Goal: Task Accomplishment & Management: Complete application form

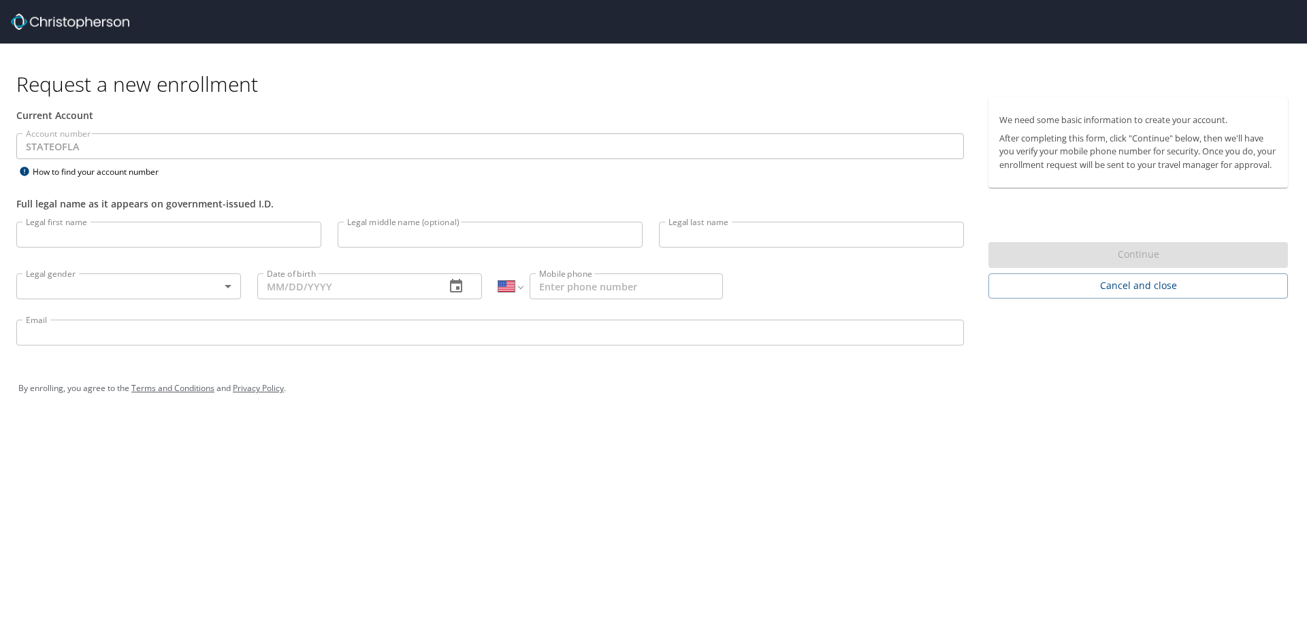
select select "US"
click at [157, 239] on input "Legal first name" at bounding box center [168, 235] width 305 height 26
type input "Watson"
type input "Niles"
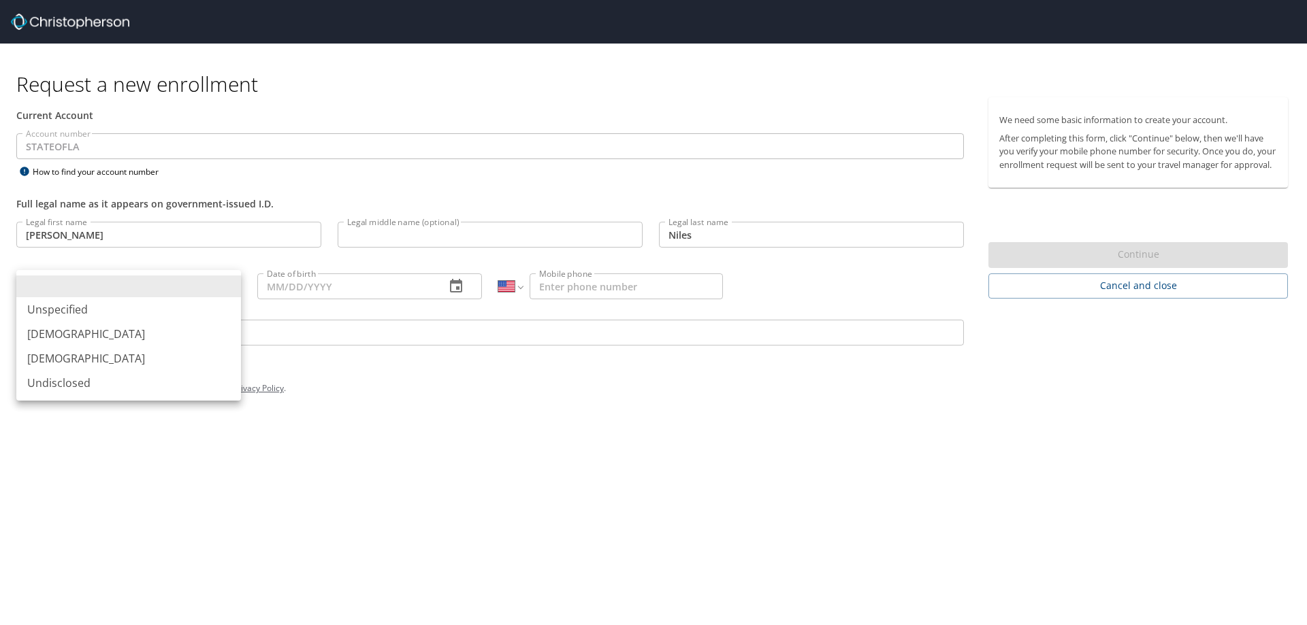
click at [129, 274] on body "Request a new enrollment Current Account Account number STATEOFLA Account numbe…" at bounding box center [653, 312] width 1307 height 625
click at [72, 329] on li "Male" at bounding box center [128, 334] width 225 height 25
type input "Male"
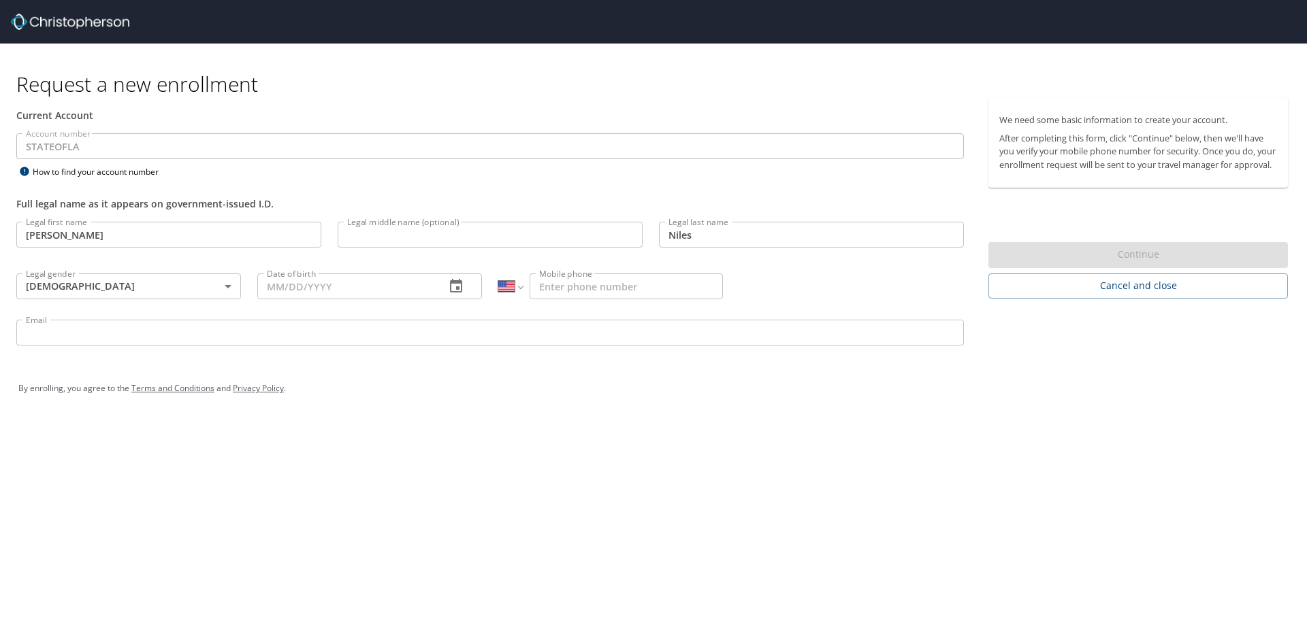
click at [108, 331] on input "Email" at bounding box center [489, 333] width 947 height 26
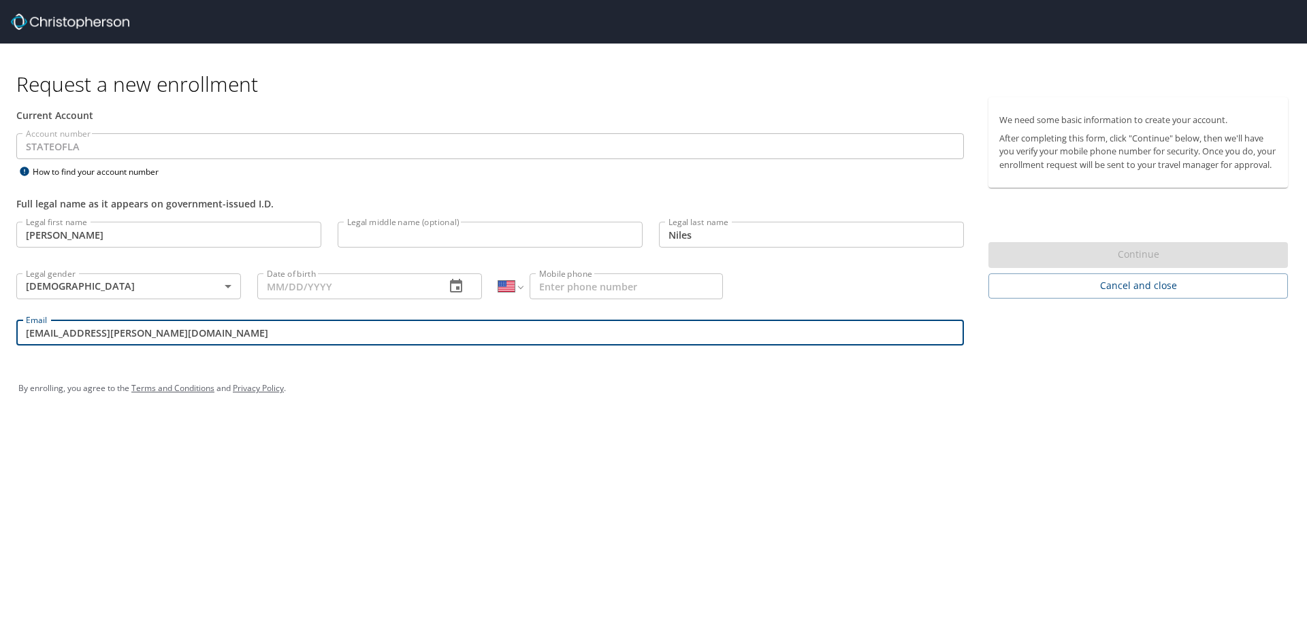
type input "niles.watson@ldi.la.gov"
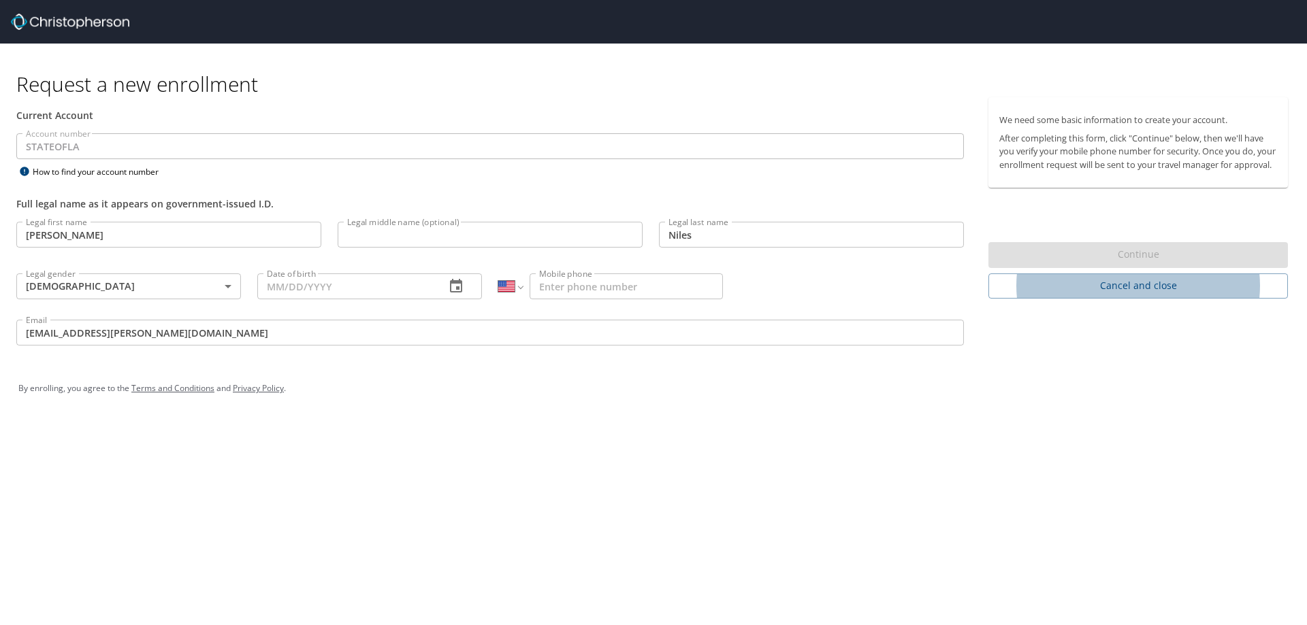
click at [317, 286] on input "Date of birth" at bounding box center [345, 287] width 177 height 26
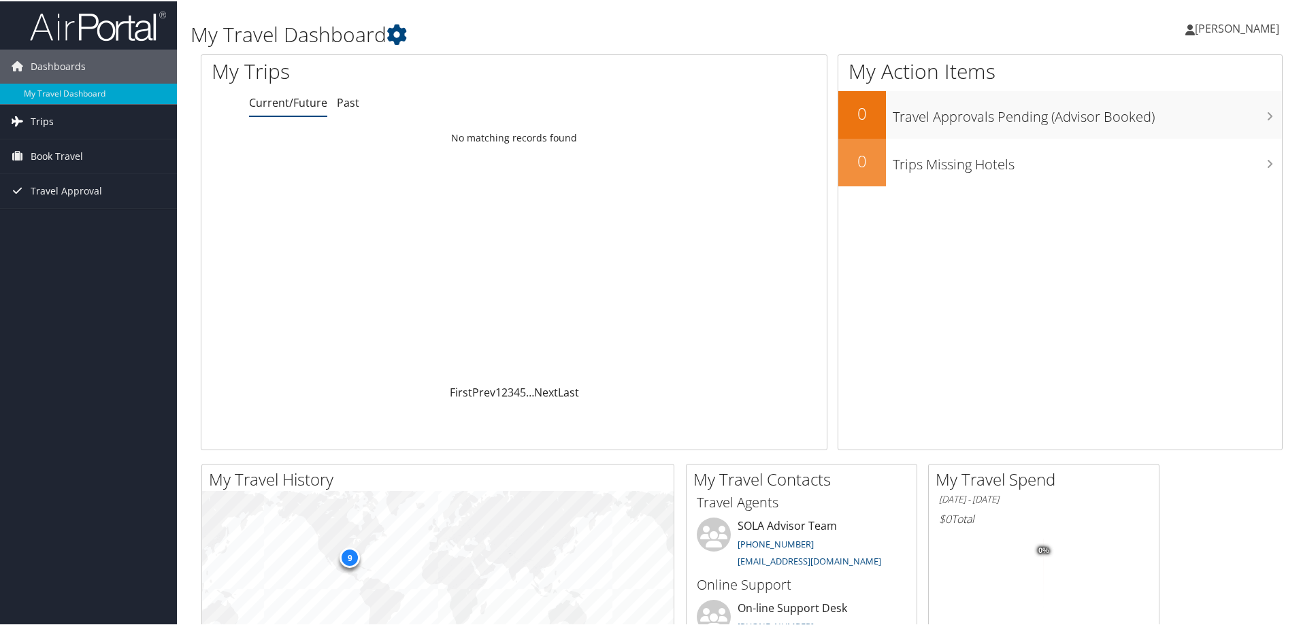
click at [42, 118] on span "Trips" at bounding box center [42, 120] width 23 height 34
click at [66, 144] on link "Current/Future Trips" at bounding box center [88, 147] width 177 height 20
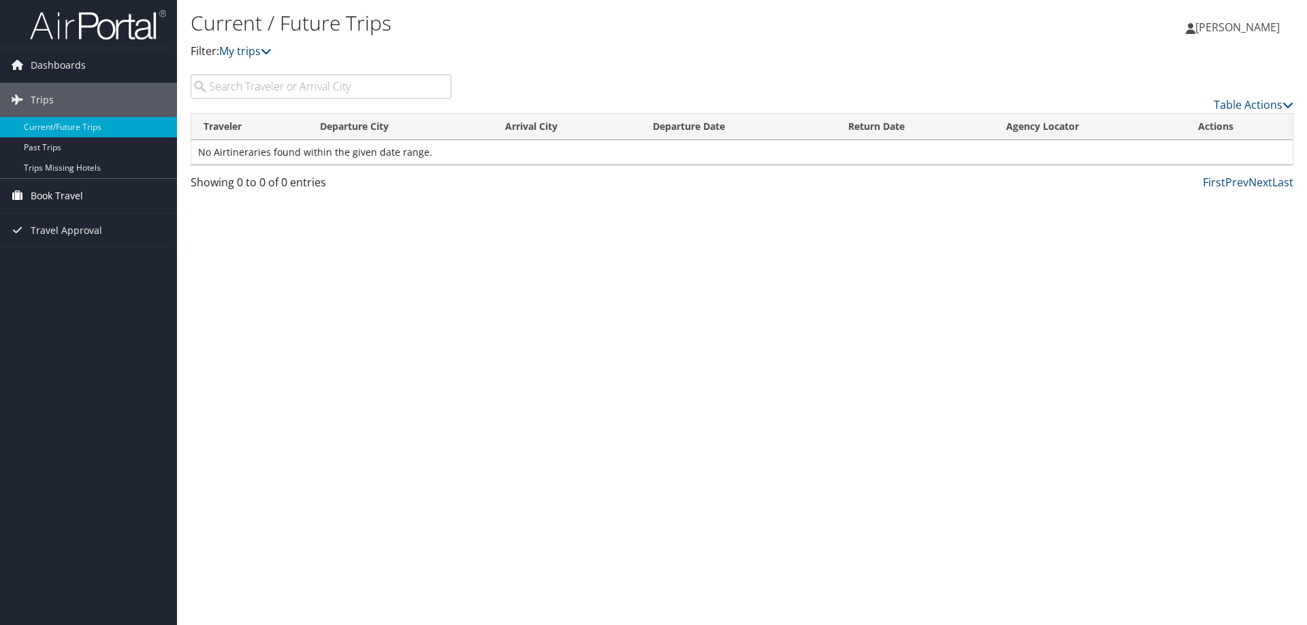
click at [71, 197] on span "Book Travel" at bounding box center [57, 196] width 52 height 34
click at [84, 223] on link "Approval Request (Beta)" at bounding box center [88, 223] width 177 height 20
click at [69, 197] on span "Book Travel" at bounding box center [57, 196] width 52 height 34
click at [102, 245] on link "Book/Manage Online Trips" at bounding box center [88, 243] width 177 height 20
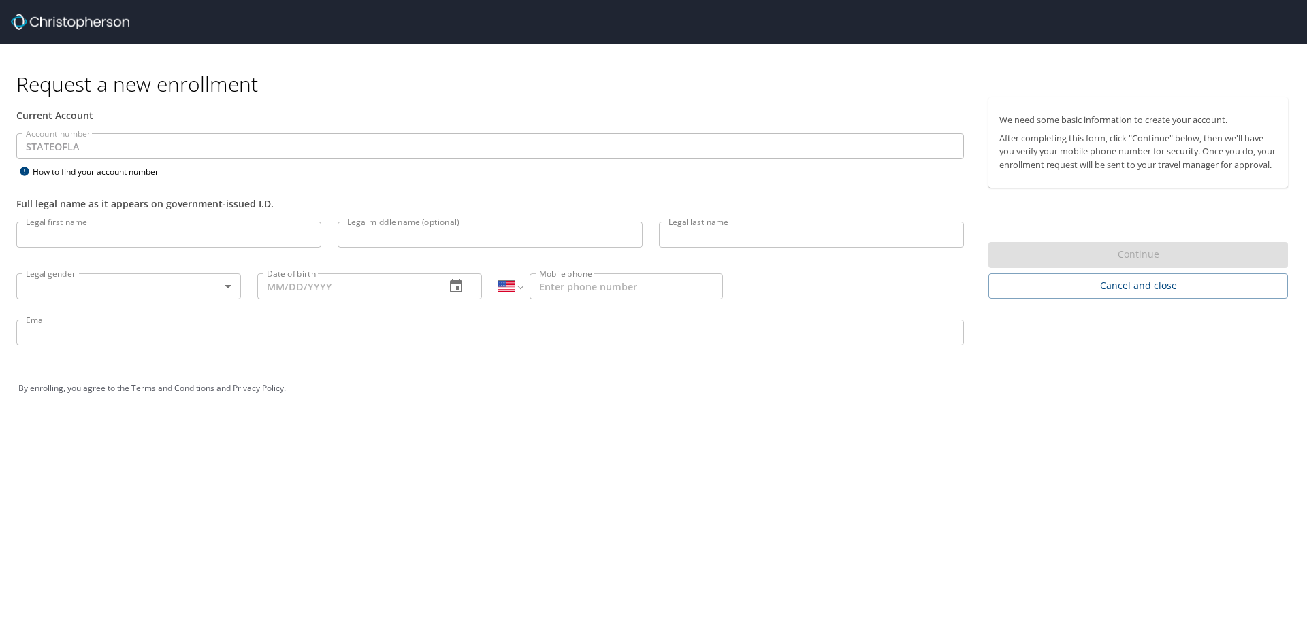
select select "US"
click at [174, 233] on input "Legal first name" at bounding box center [168, 235] width 305 height 26
type input "[PERSON_NAME]"
type input "Niles"
click at [193, 293] on body "Request a new enrollment Current Account Account number STATEOFLA Account numbe…" at bounding box center [653, 312] width 1307 height 625
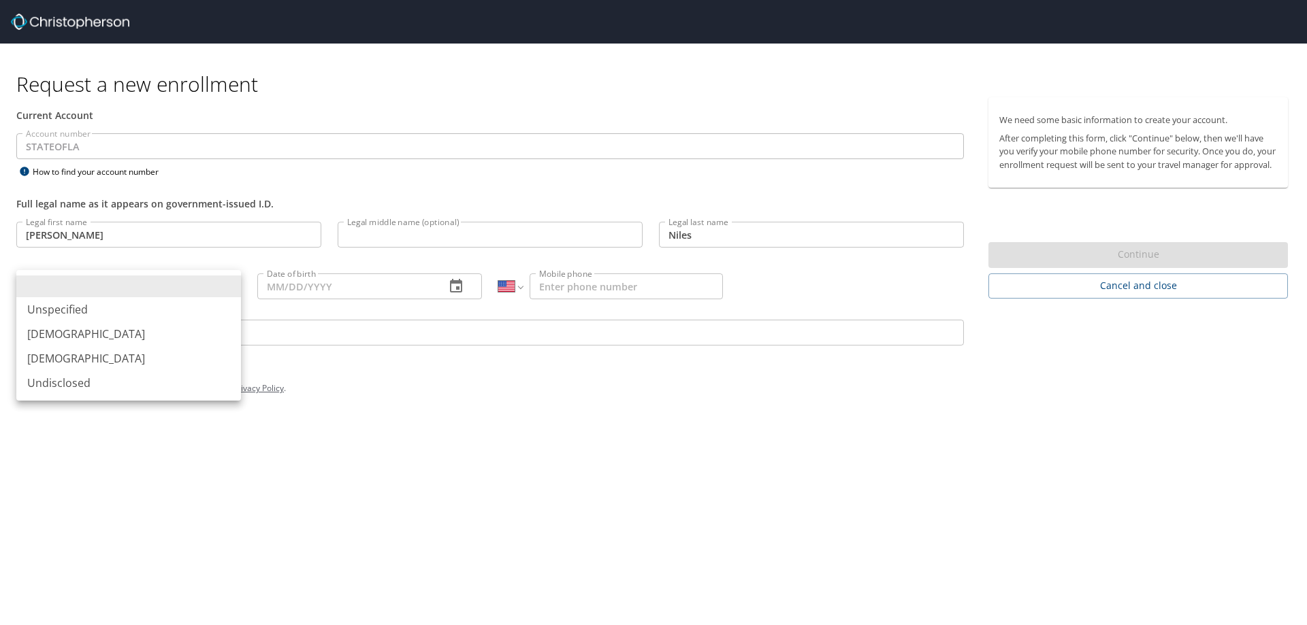
click at [115, 338] on li "[DEMOGRAPHIC_DATA]" at bounding box center [128, 334] width 225 height 25
type input "[DEMOGRAPHIC_DATA]"
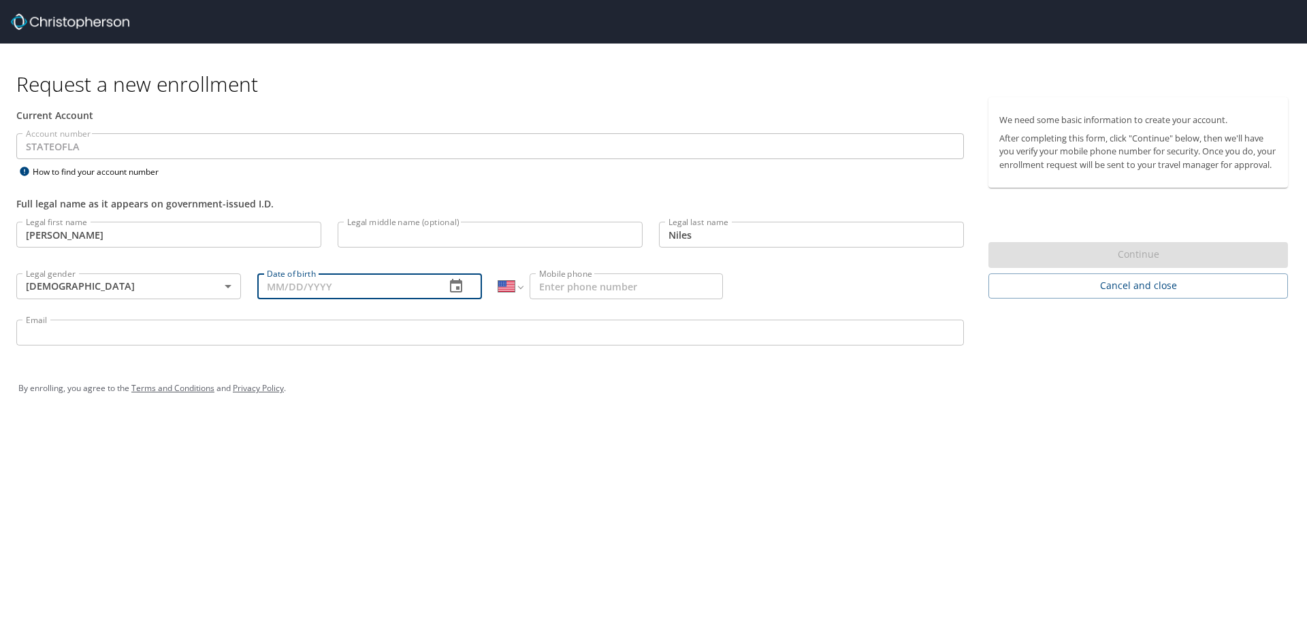
click at [327, 291] on input "Date of birth" at bounding box center [345, 287] width 177 height 26
type input "[DATE]"
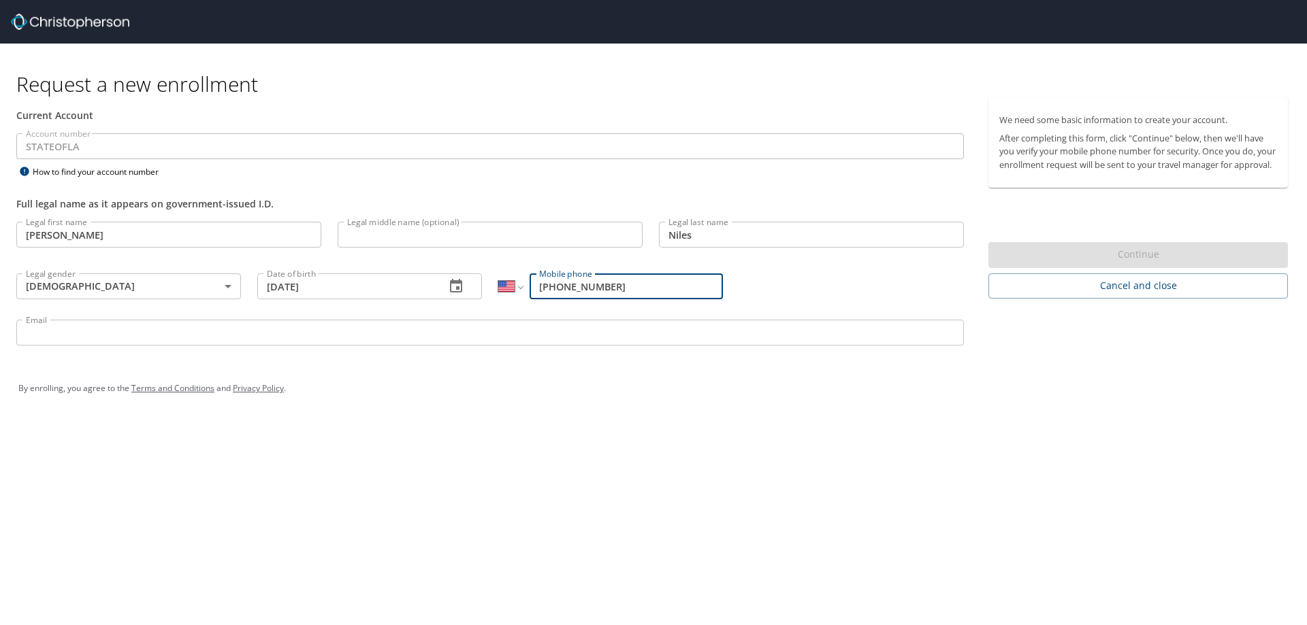
type input "[PHONE_NUMBER]"
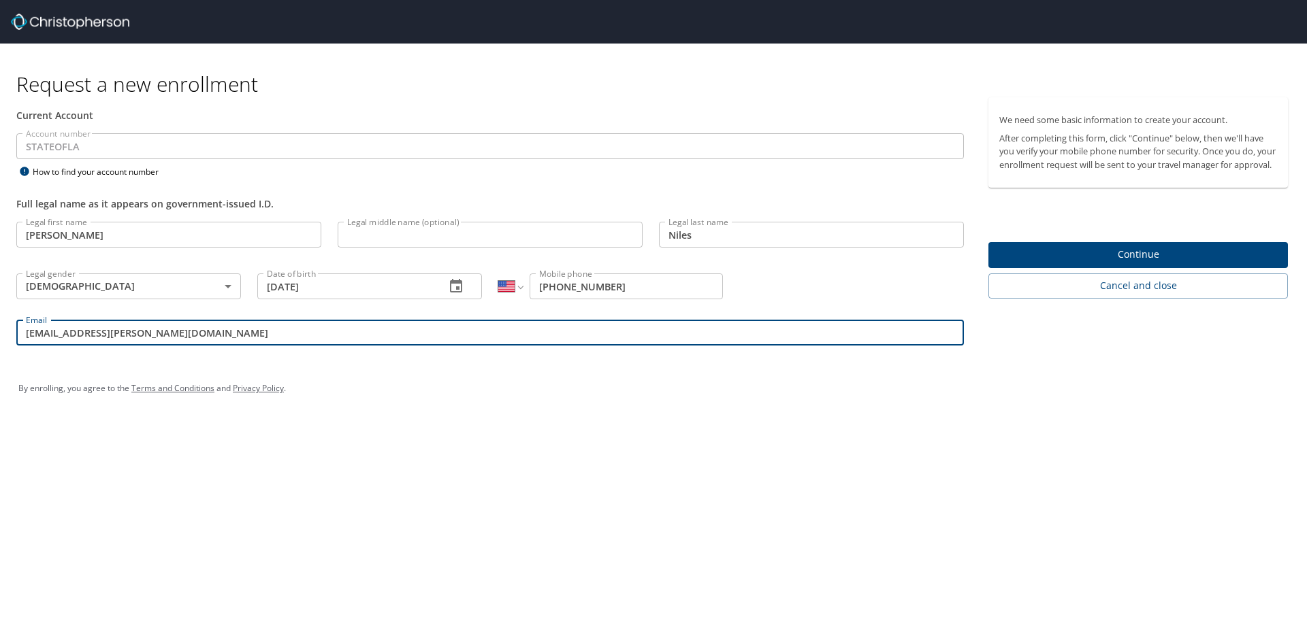
type input "[EMAIL_ADDRESS][PERSON_NAME][DOMAIN_NAME]"
click at [1128, 263] on span "Continue" at bounding box center [1138, 254] width 278 height 17
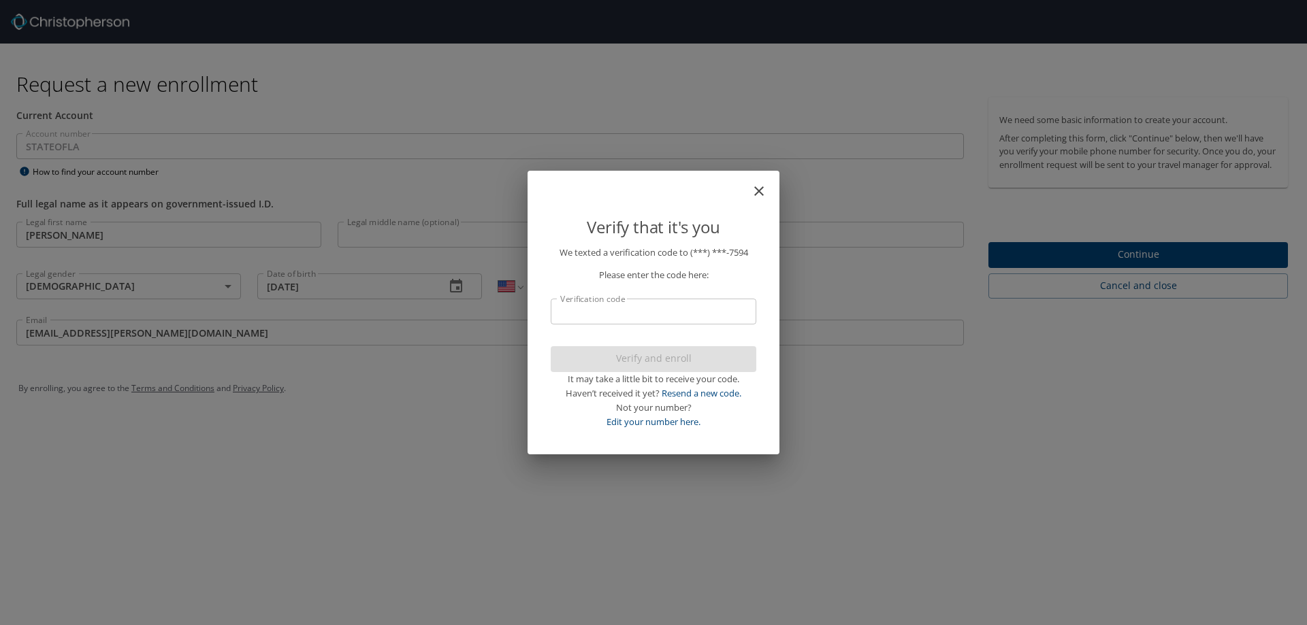
click at [610, 311] on input "Verification code" at bounding box center [654, 312] width 206 height 26
click at [633, 316] on input "Verification code" at bounding box center [654, 312] width 206 height 26
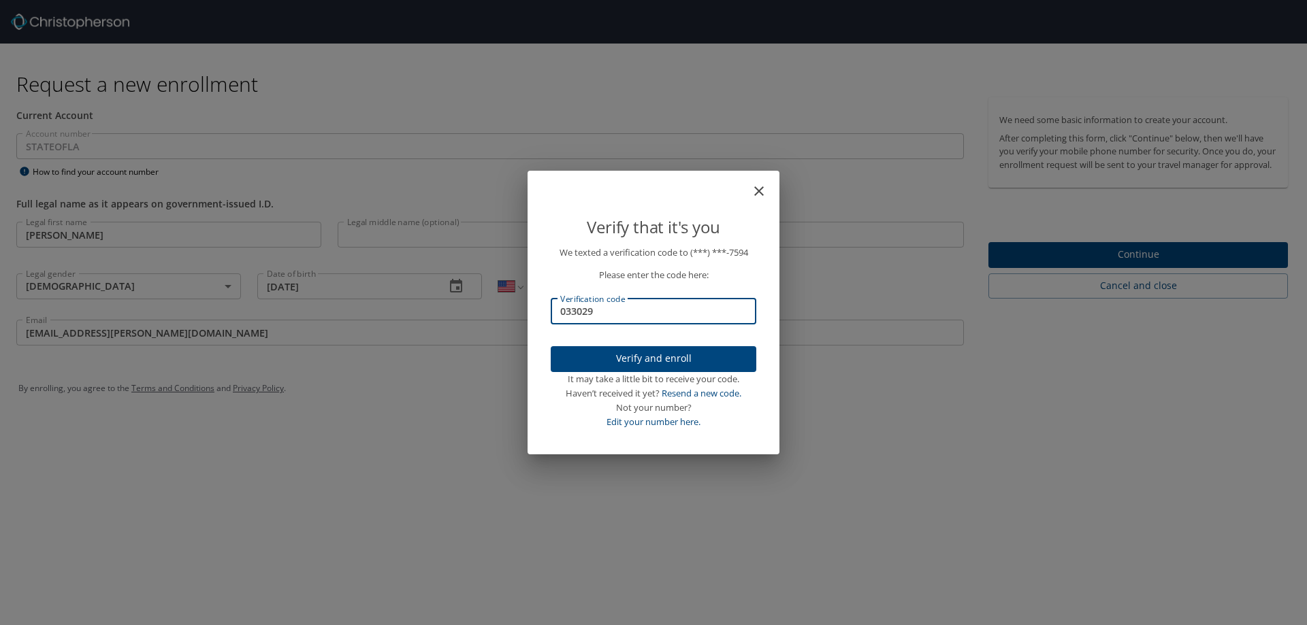
type input "033029"
click at [642, 352] on span "Verify and enroll" at bounding box center [653, 359] width 184 height 17
click at [249, 319] on div "Verify that it's you We texted a verification code to (***) ***- 7594 Please en…" at bounding box center [653, 312] width 1307 height 625
click at [248, 335] on div "Verify that it's you We texted a verification code to (***) ***- 7594 Please en…" at bounding box center [653, 312] width 1307 height 625
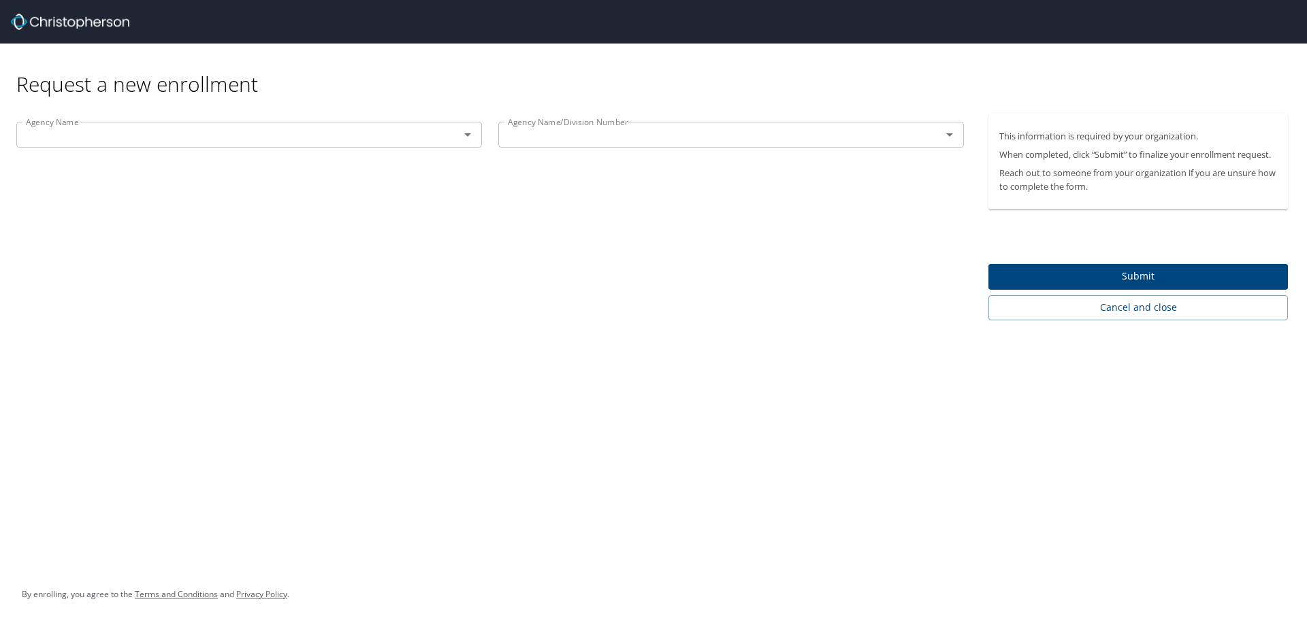
click at [425, 144] on input "text" at bounding box center [228, 135] width 417 height 18
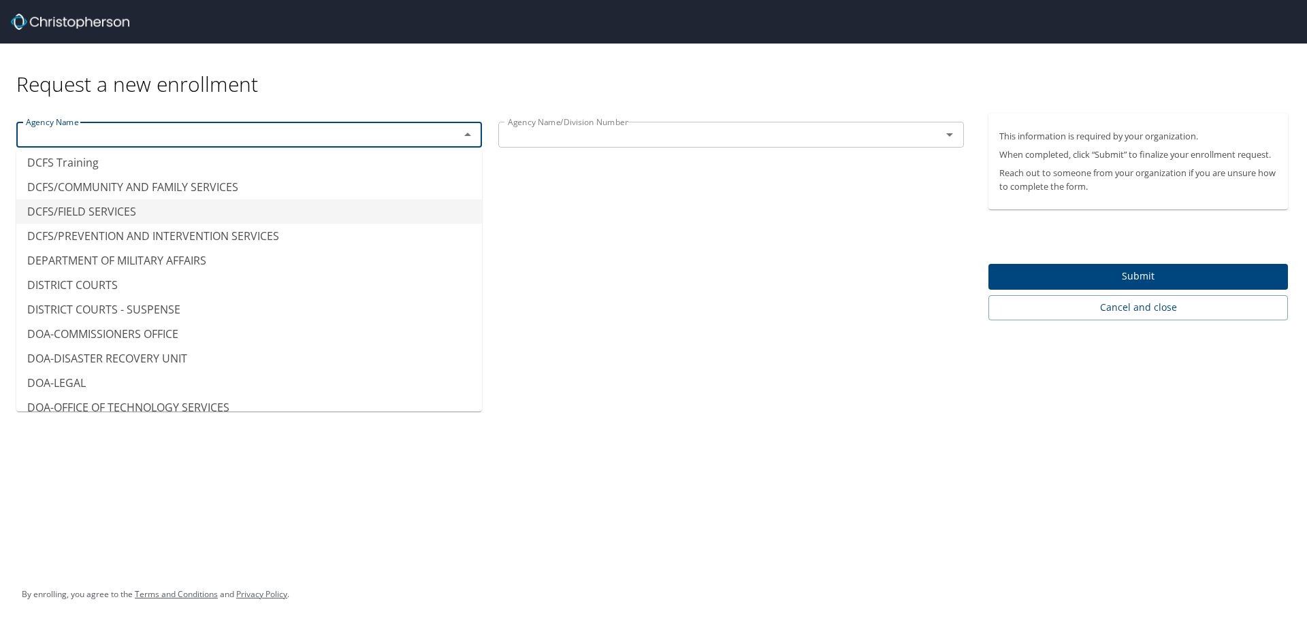
scroll to position [2450, 0]
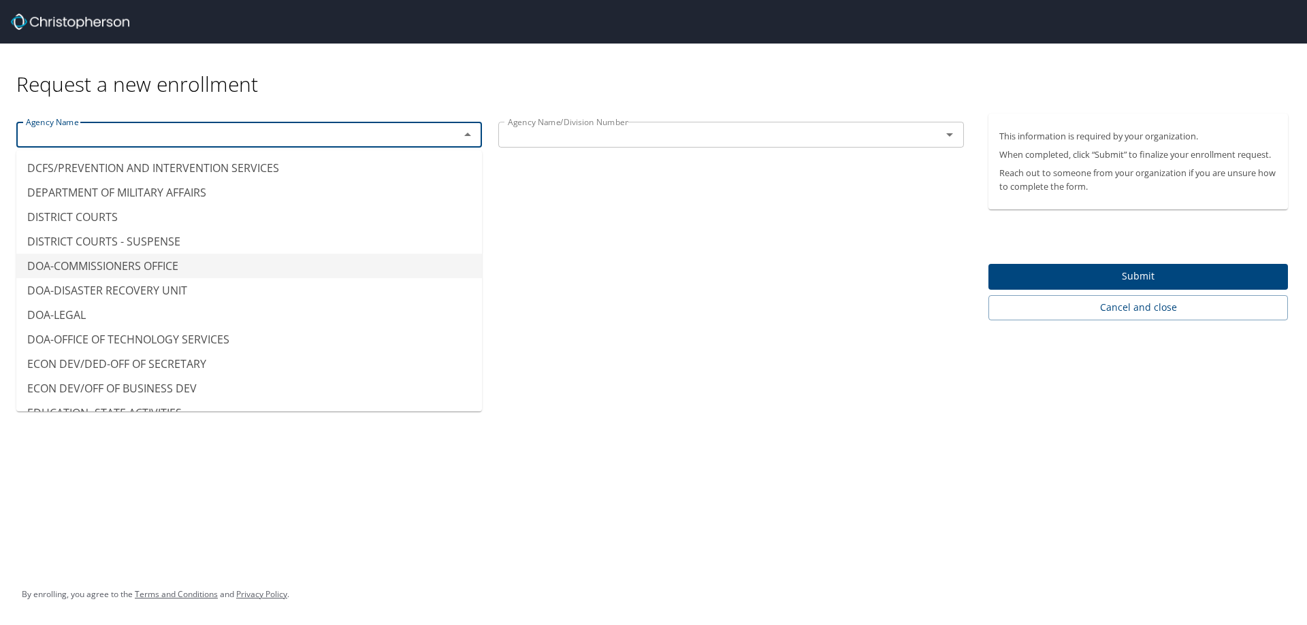
click at [165, 260] on li "DOA-COMMISSIONERS OFFICE" at bounding box center [249, 266] width 466 height 25
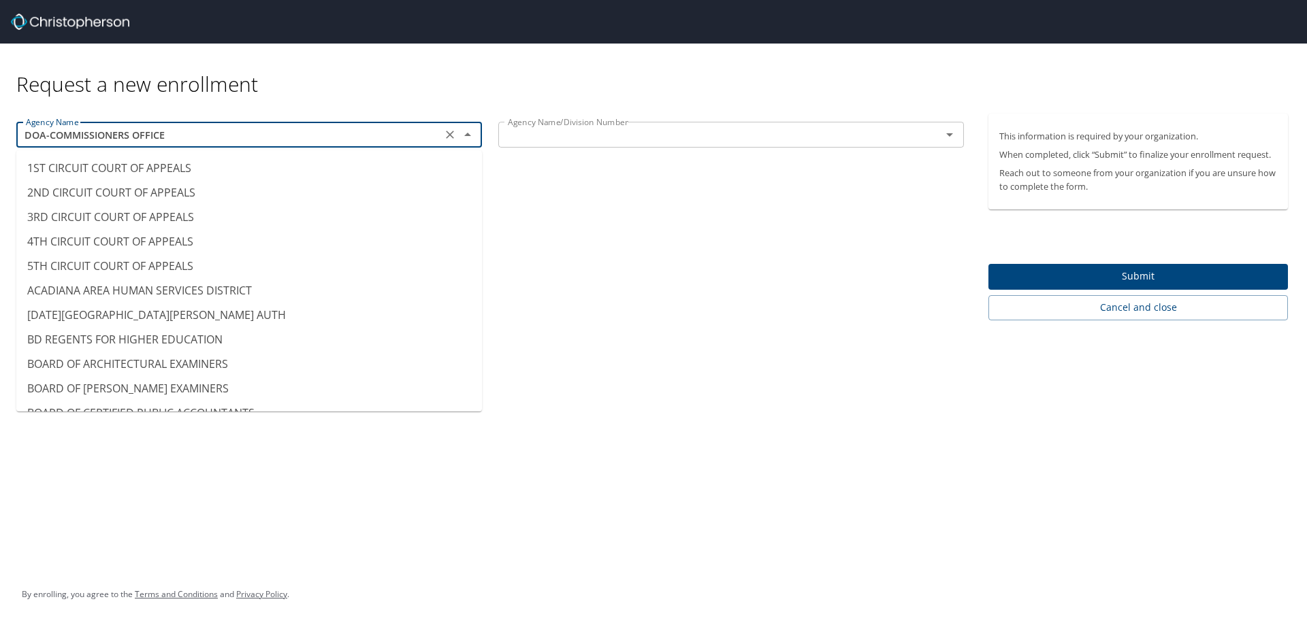
click at [262, 136] on input "DOA-COMMISSIONERS OFFICE" at bounding box center [228, 135] width 417 height 18
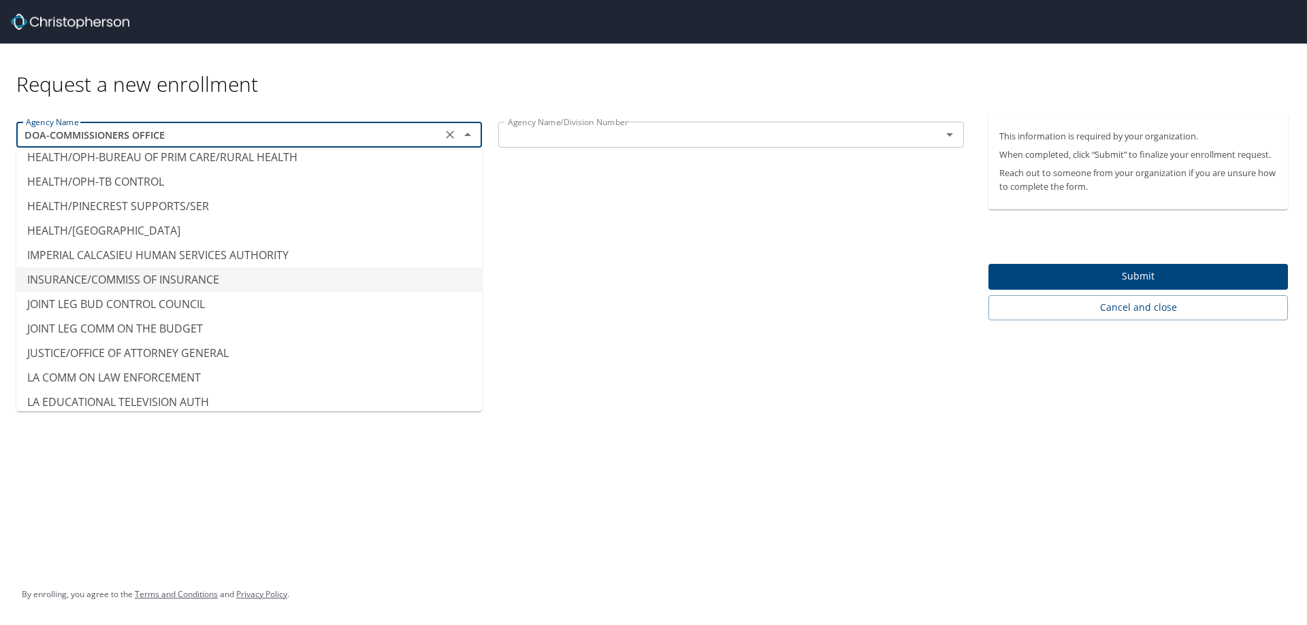
click at [159, 279] on li "INSURANCE/COMMISS OF INSURANCE" at bounding box center [249, 279] width 466 height 25
type input "INSURANCE/COMMISS OF INSURANCE"
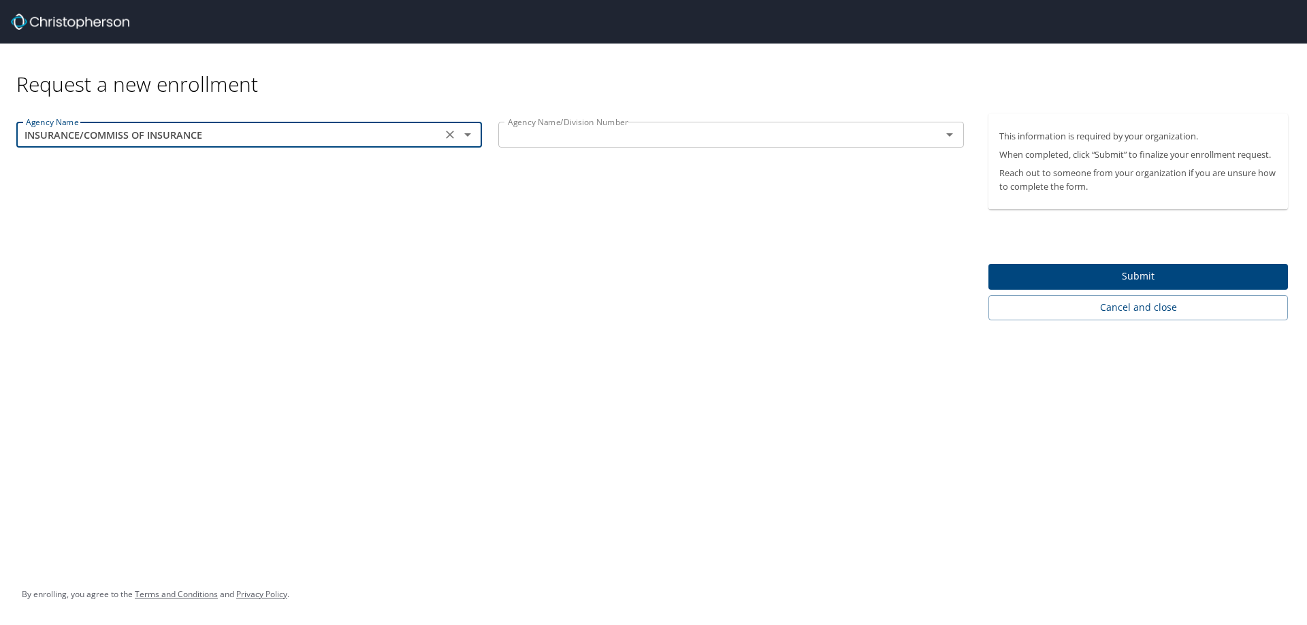
click at [643, 136] on input "text" at bounding box center [710, 135] width 417 height 18
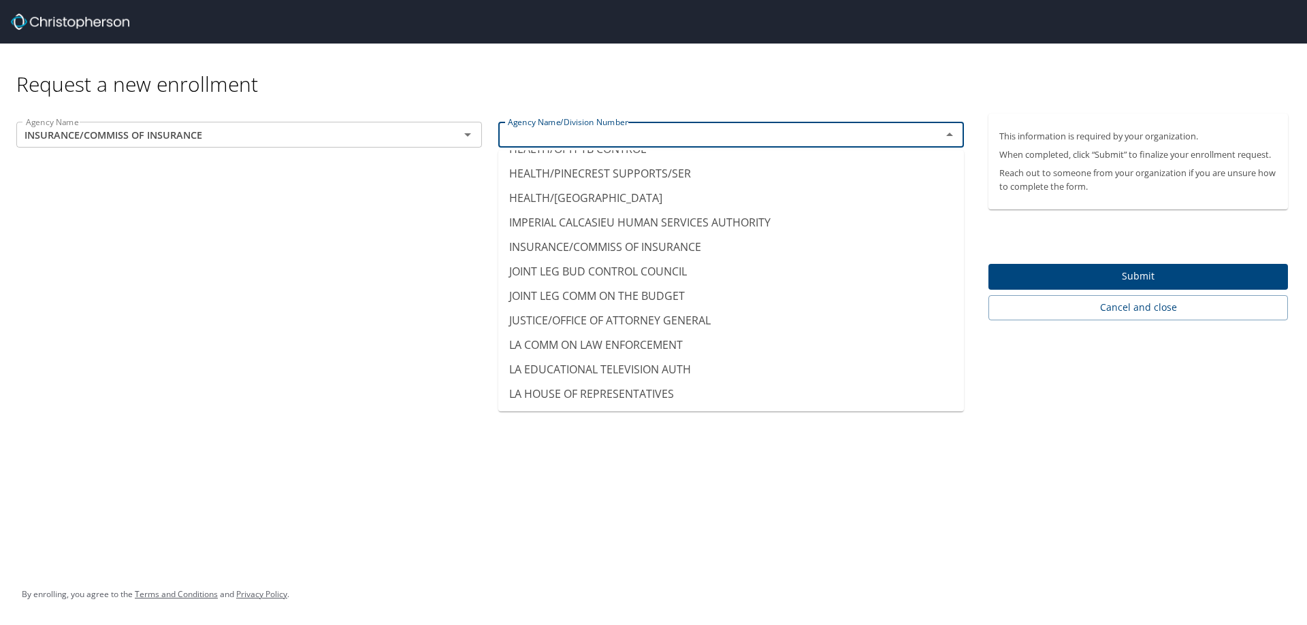
scroll to position [5445, 0]
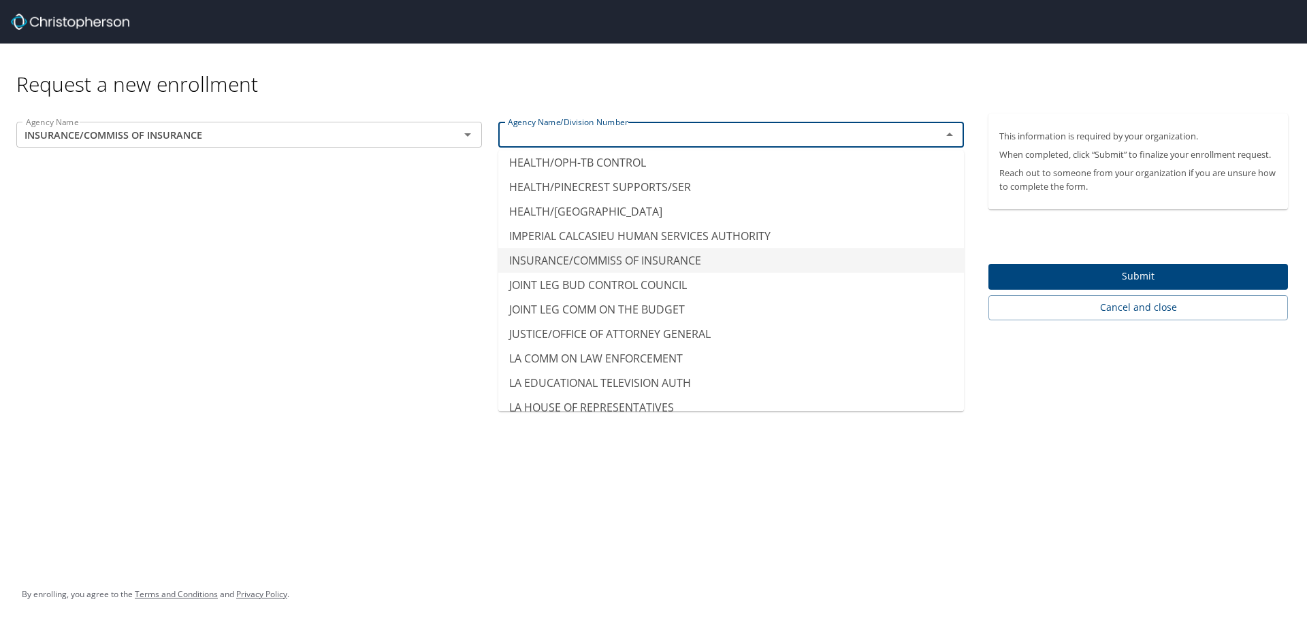
click at [704, 252] on li "INSURANCE/COMMISS OF INSURANCE" at bounding box center [731, 260] width 466 height 25
type input "INSURANCE/COMMISS OF INSURANCE"
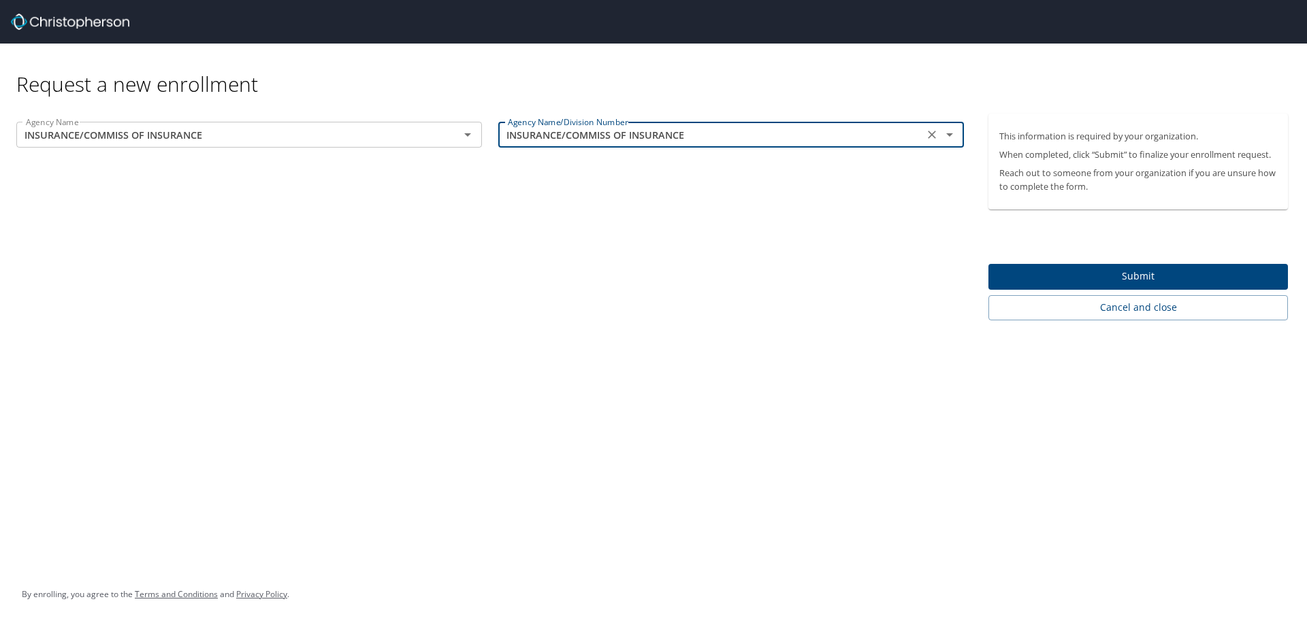
click at [1139, 282] on span "Submit" at bounding box center [1138, 276] width 278 height 17
